Goal: Task Accomplishment & Management: Manage account settings

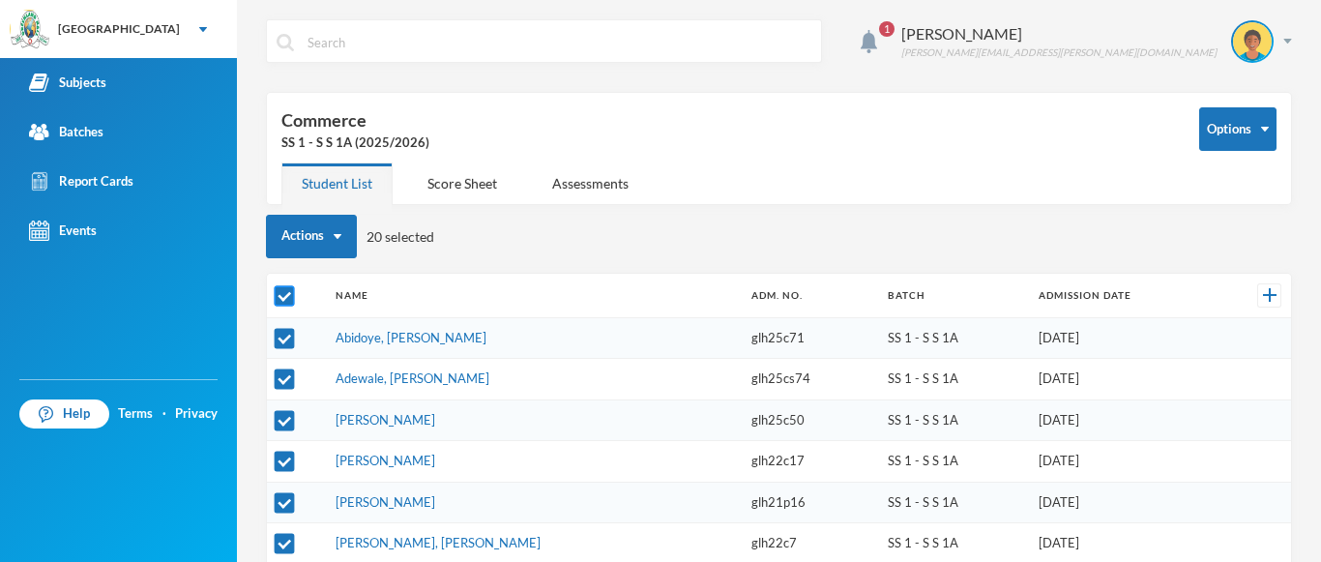
click at [282, 293] on input "checkbox" at bounding box center [285, 295] width 20 height 20
checkbox input "false"
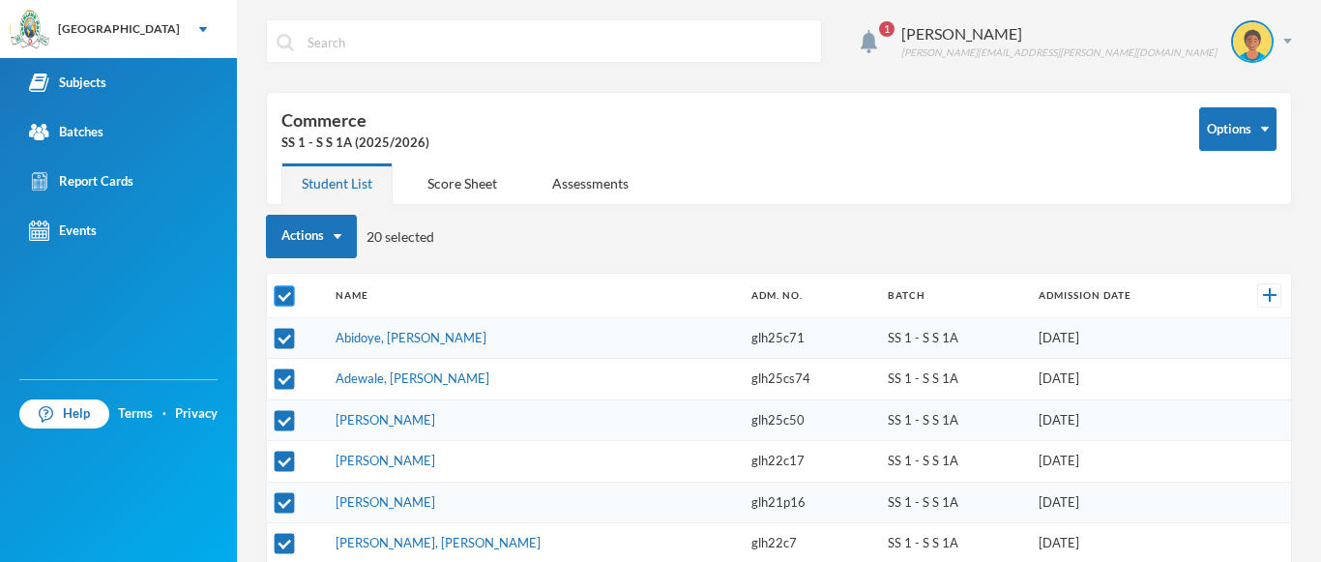
checkbox input "false"
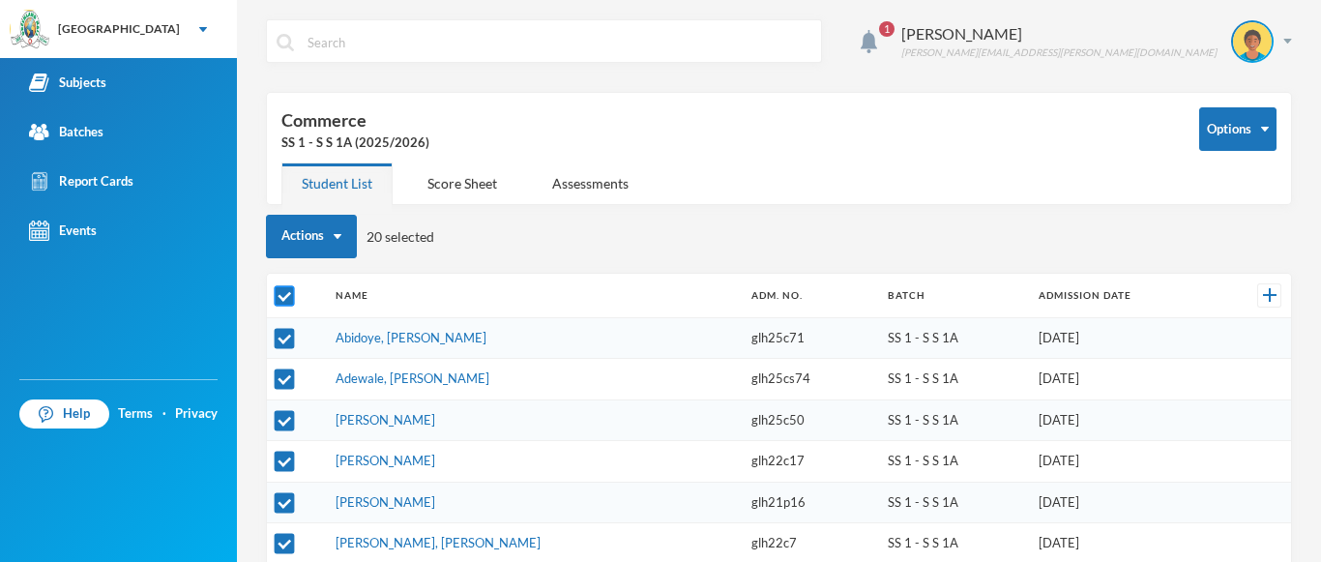
checkbox input "false"
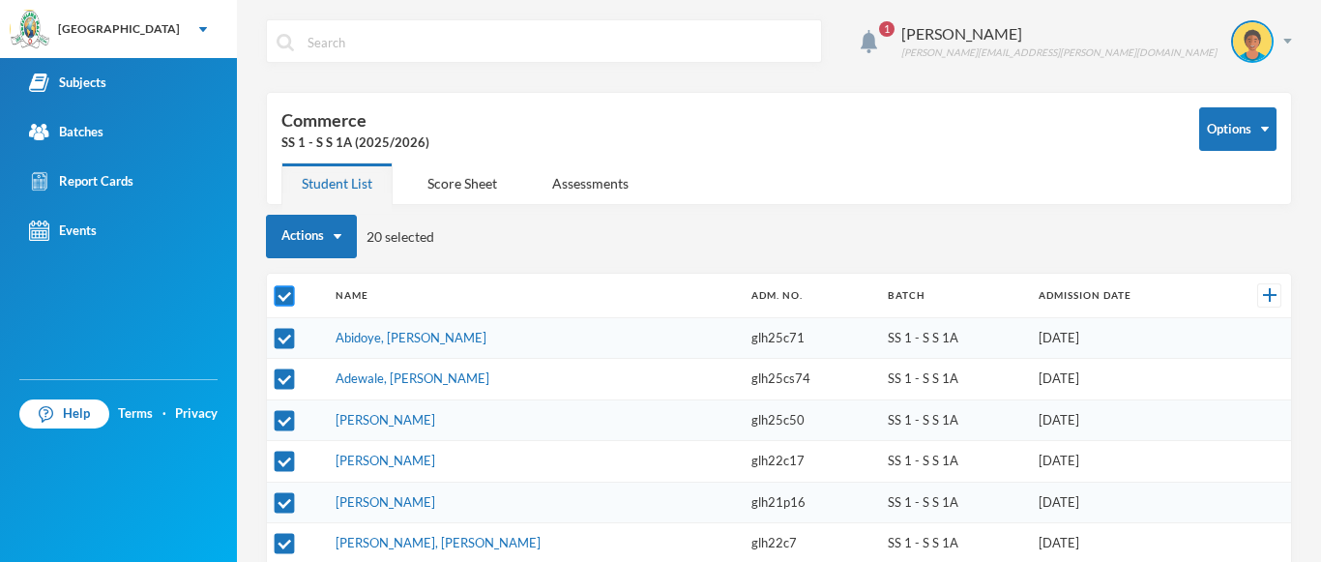
checkbox input "false"
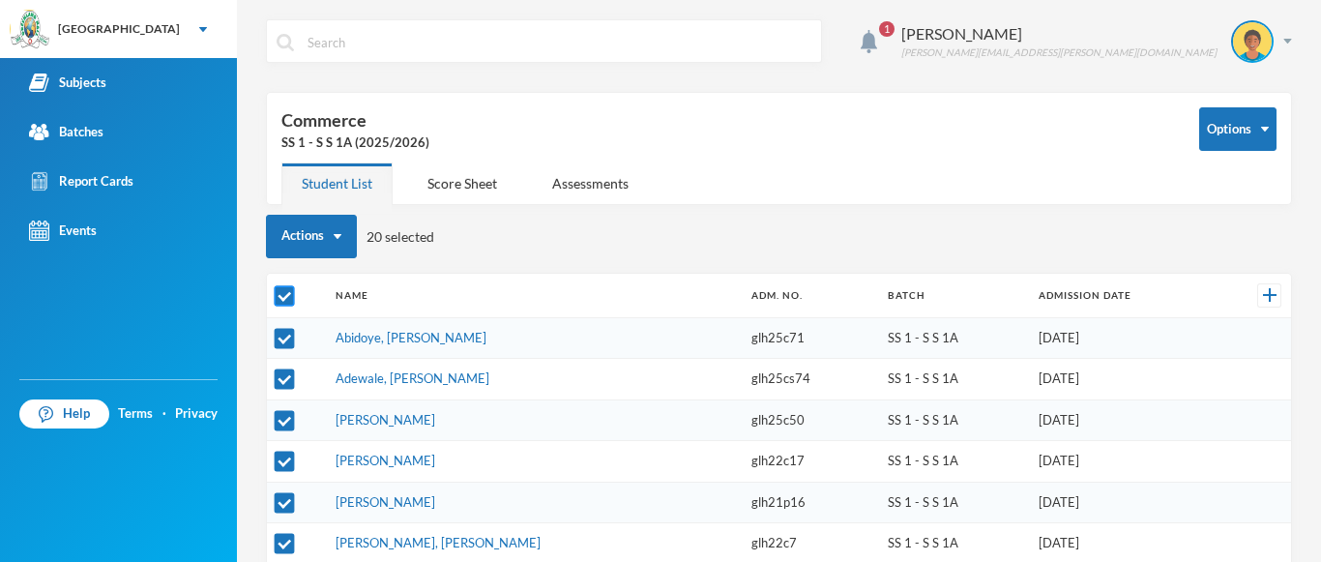
checkbox input "false"
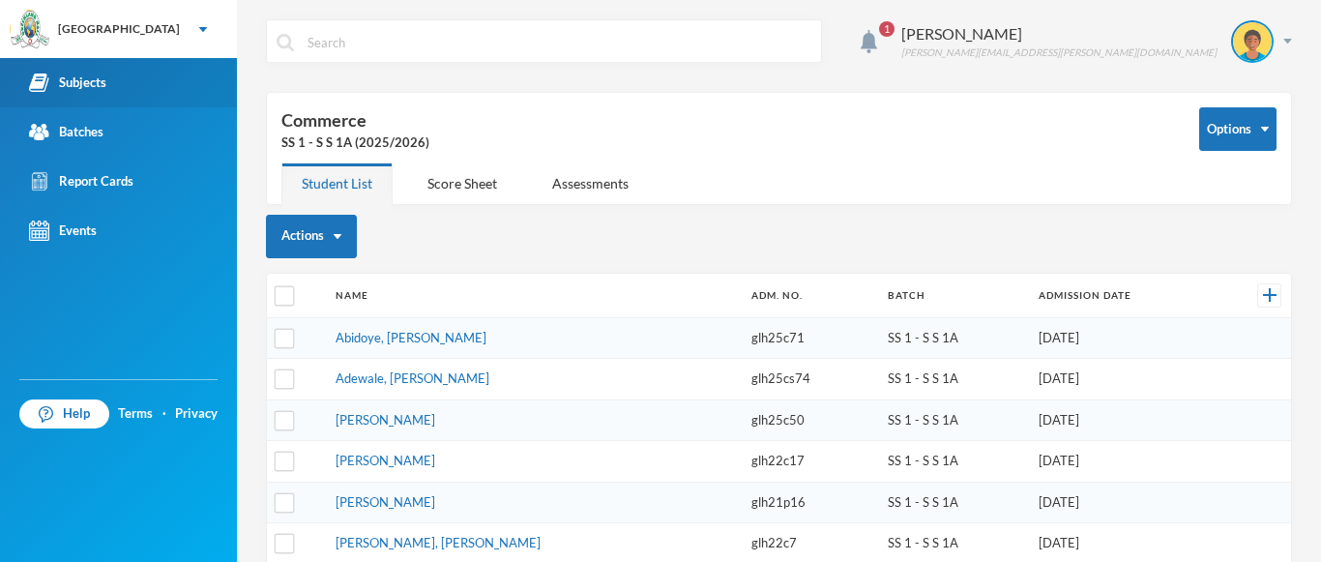
click at [74, 84] on div "Subjects" at bounding box center [67, 83] width 77 height 20
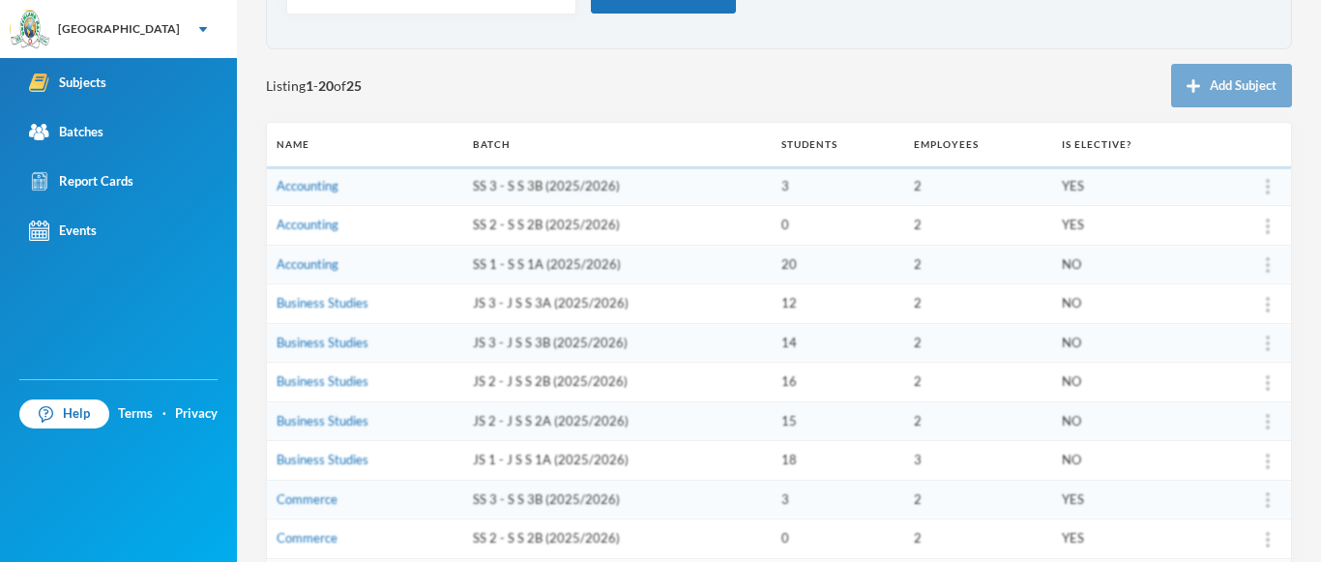
scroll to position [160, 0]
click at [303, 263] on link "Accounting" at bounding box center [308, 262] width 62 height 15
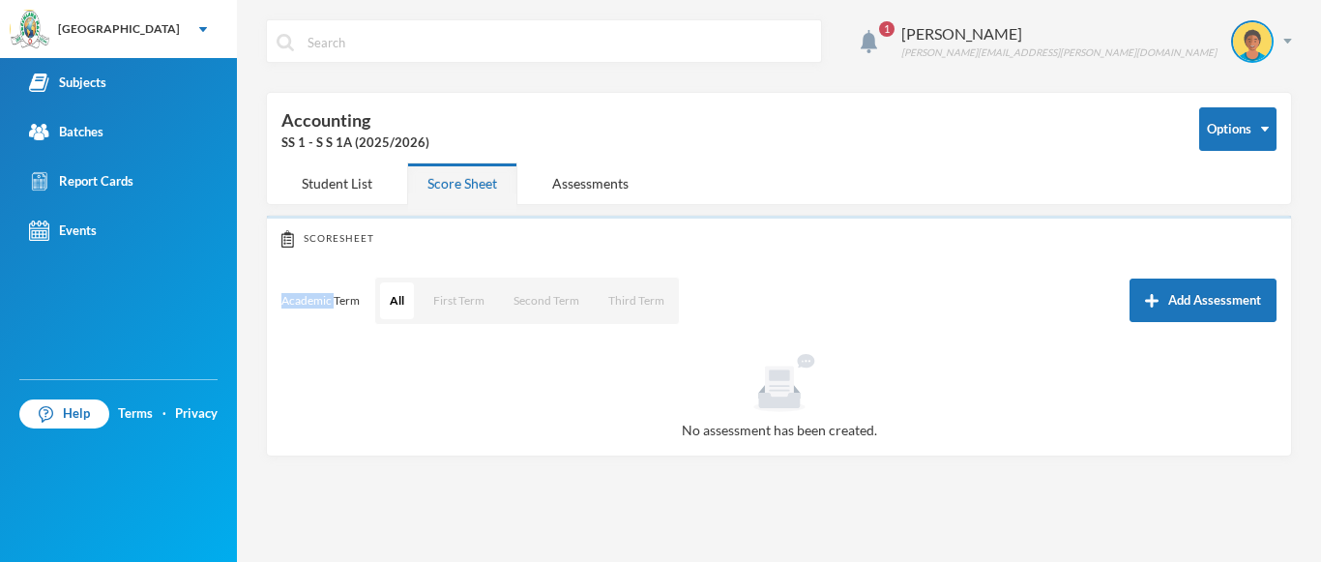
click at [303, 263] on div "Scoresheet Academic Term All First Term Second Term Third Term Add Assessment N…" at bounding box center [779, 336] width 1026 height 242
